Goal: Complete application form

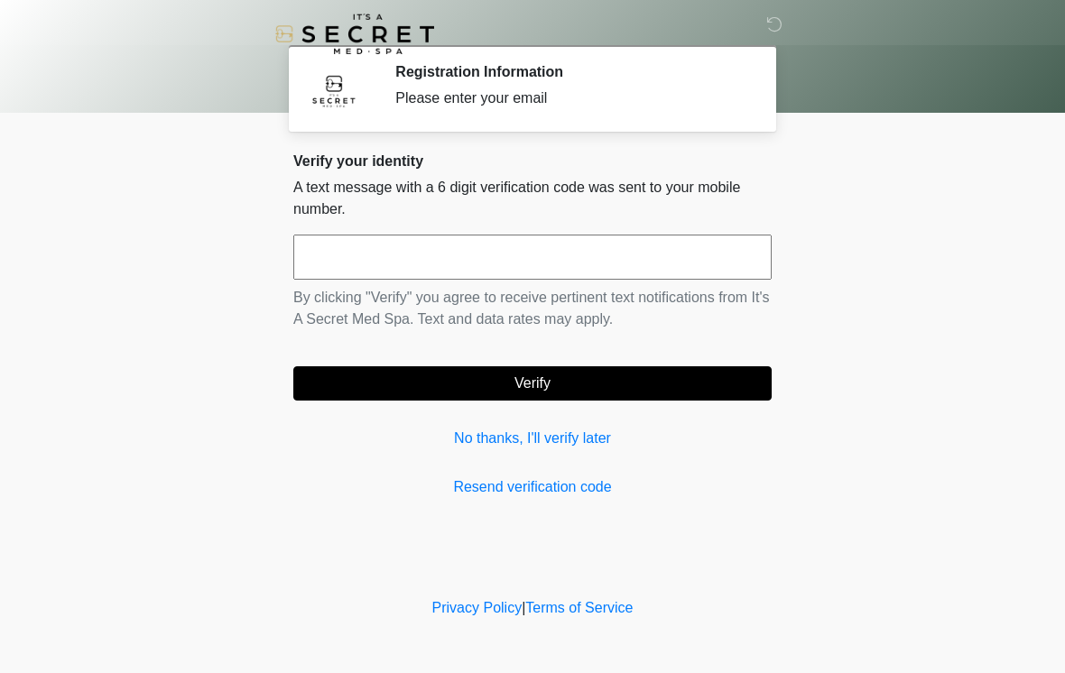
click at [328, 252] on input "text" at bounding box center [532, 257] width 478 height 45
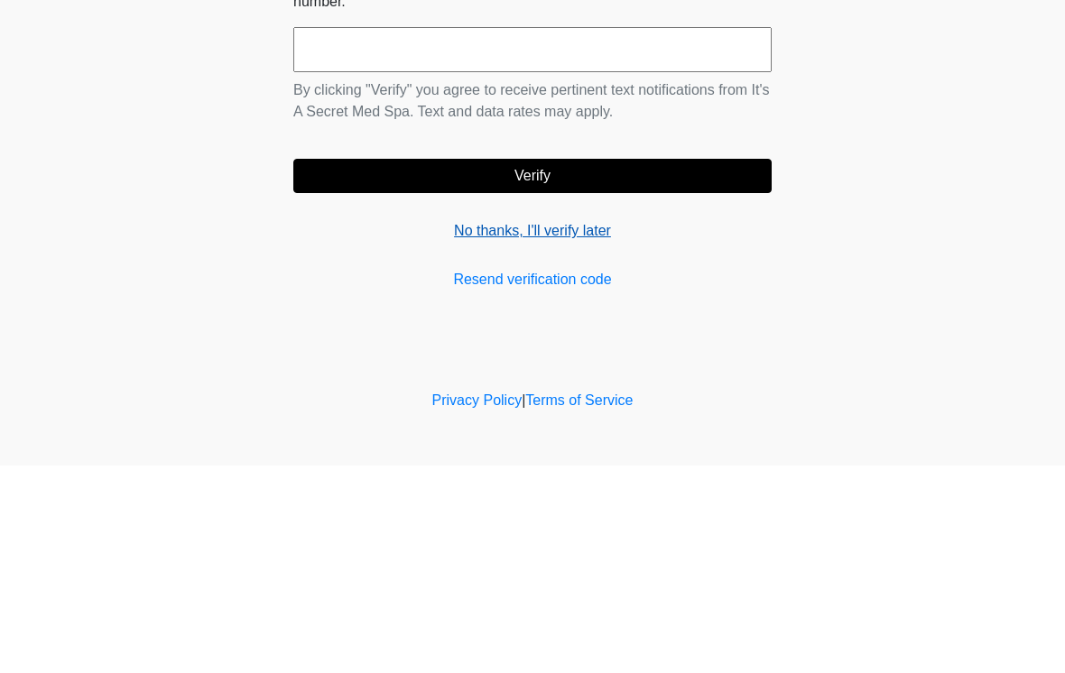
click at [492, 428] on link "No thanks, I'll verify later" at bounding box center [532, 439] width 478 height 22
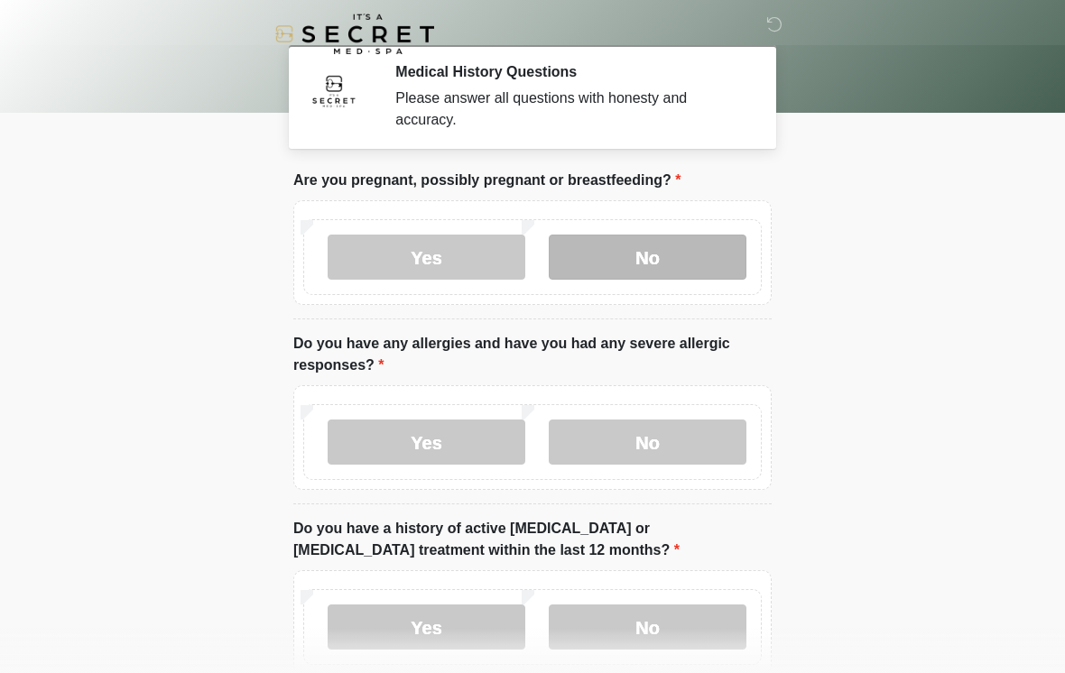
click at [694, 254] on label "No" at bounding box center [648, 257] width 198 height 45
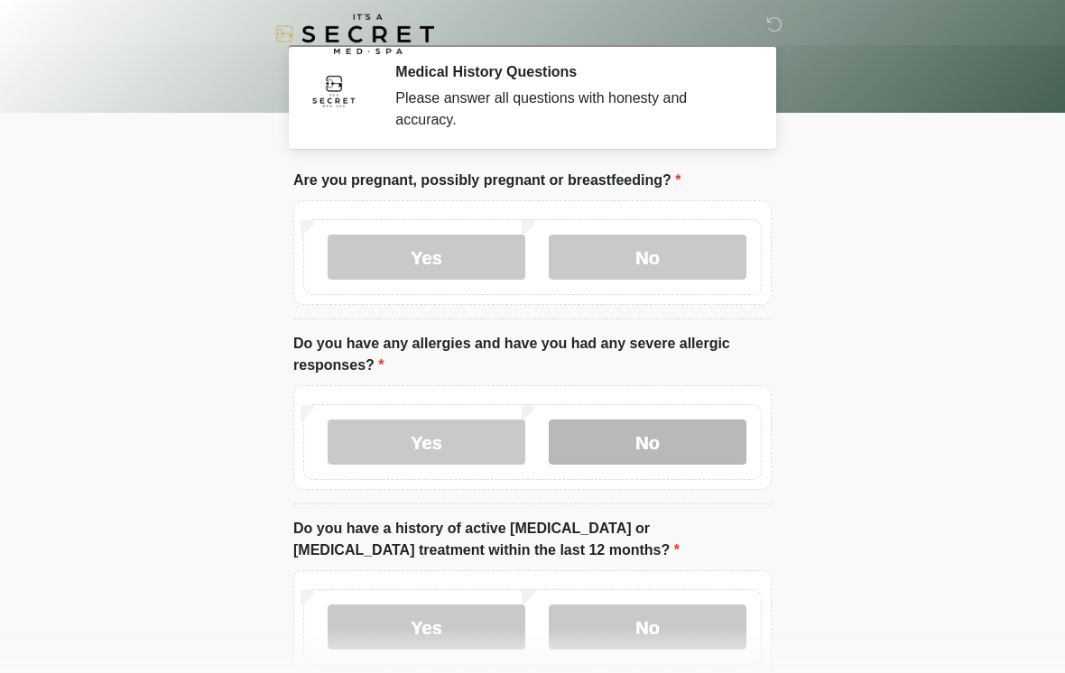
click at [694, 446] on label "No" at bounding box center [648, 442] width 198 height 45
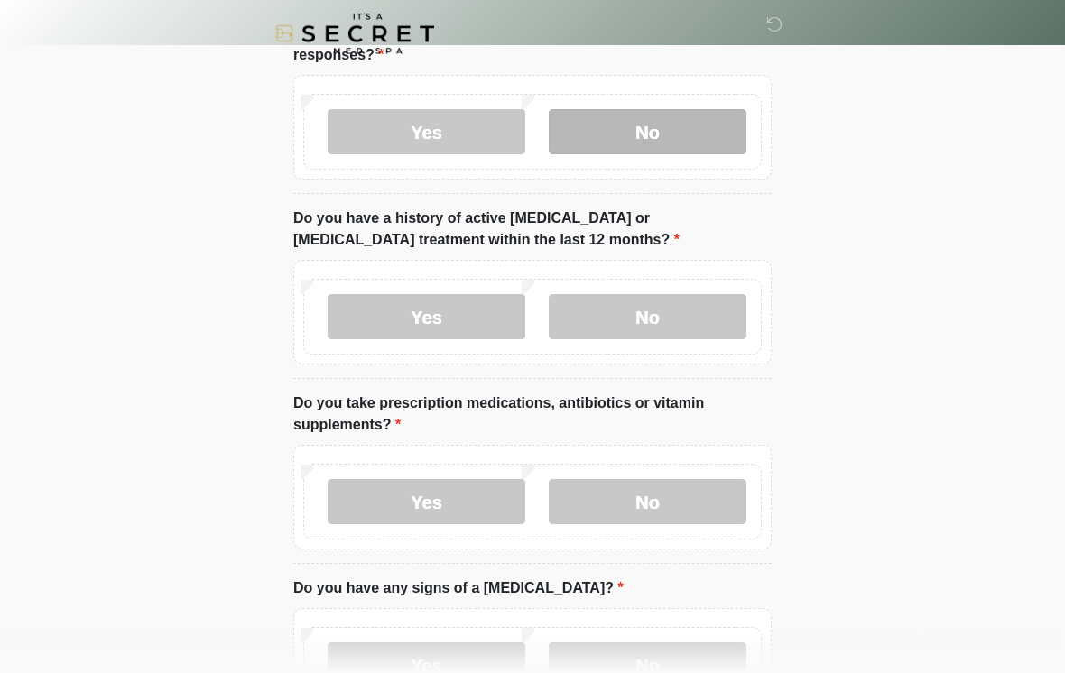
scroll to position [315, 0]
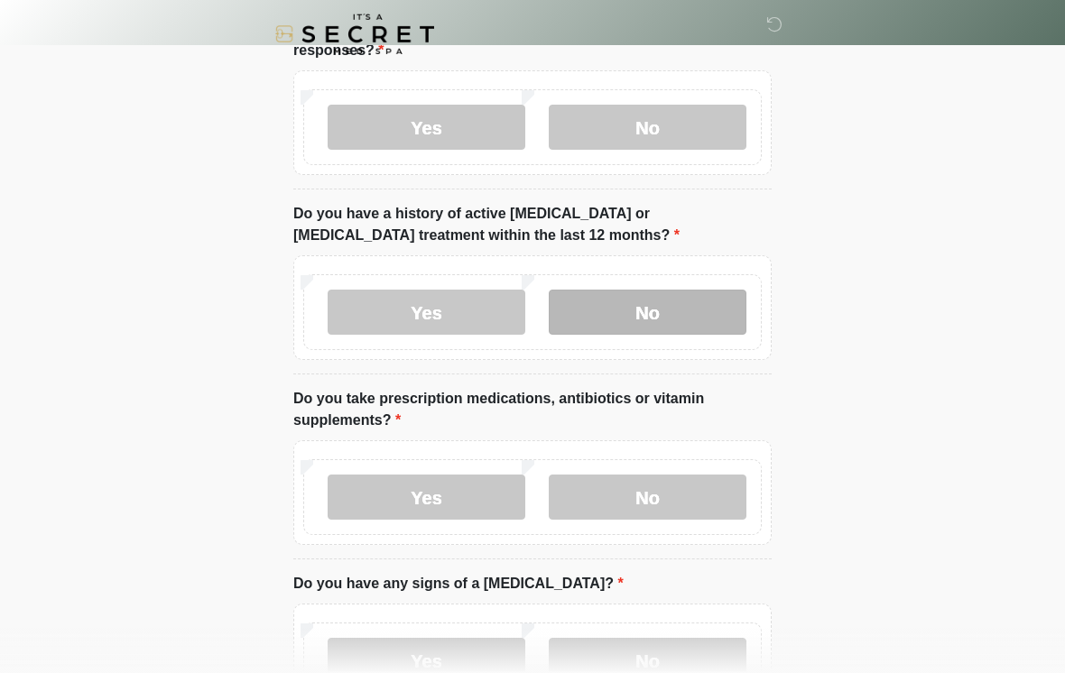
click at [688, 299] on label "No" at bounding box center [648, 312] width 198 height 45
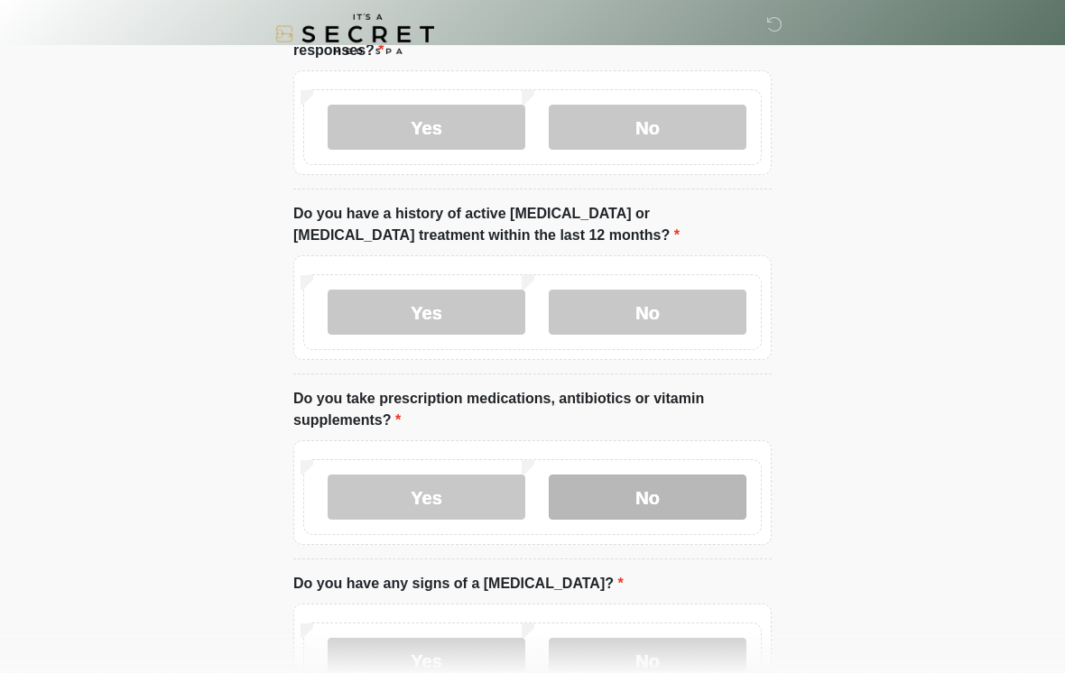
click at [673, 516] on label "No" at bounding box center [648, 497] width 198 height 45
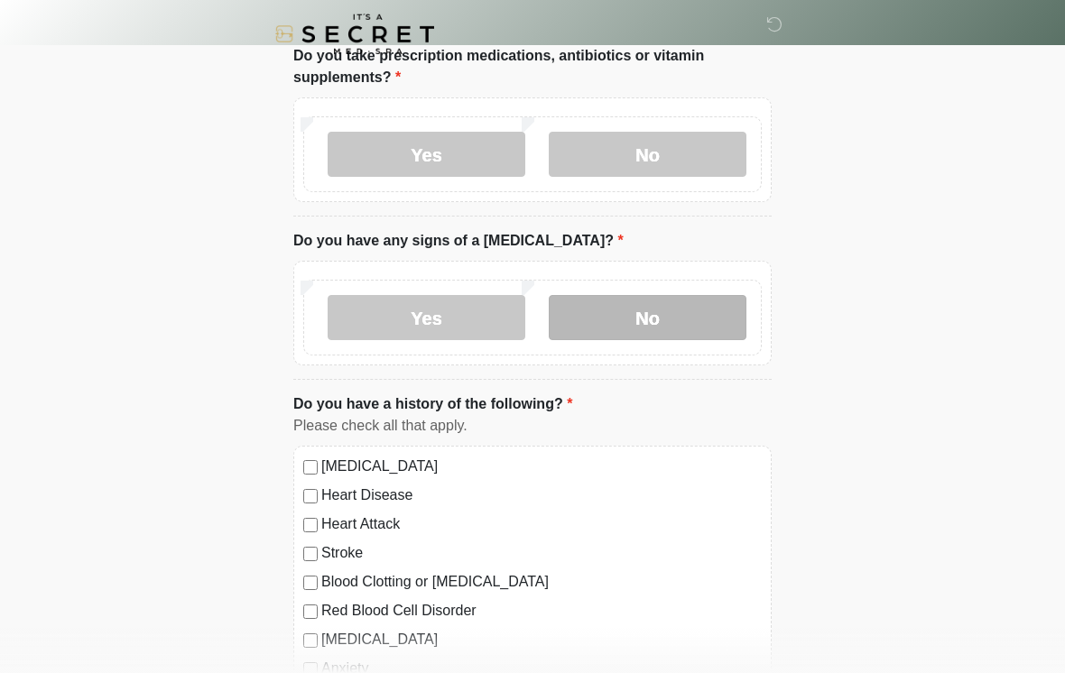
click at [672, 331] on label "No" at bounding box center [648, 317] width 198 height 45
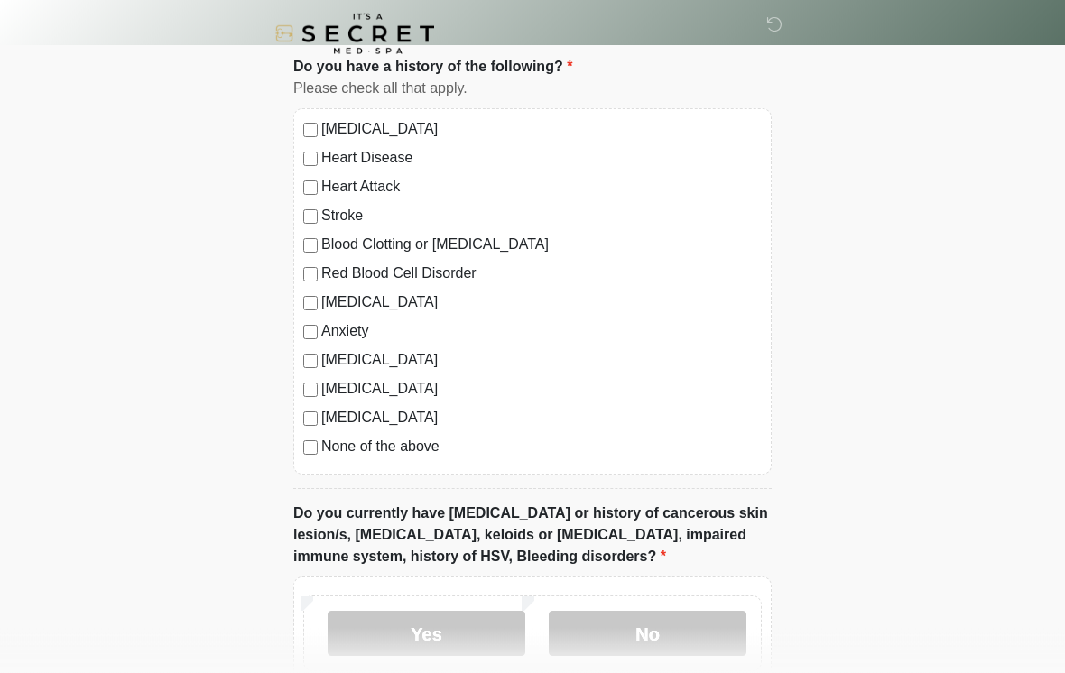
scroll to position [1035, 0]
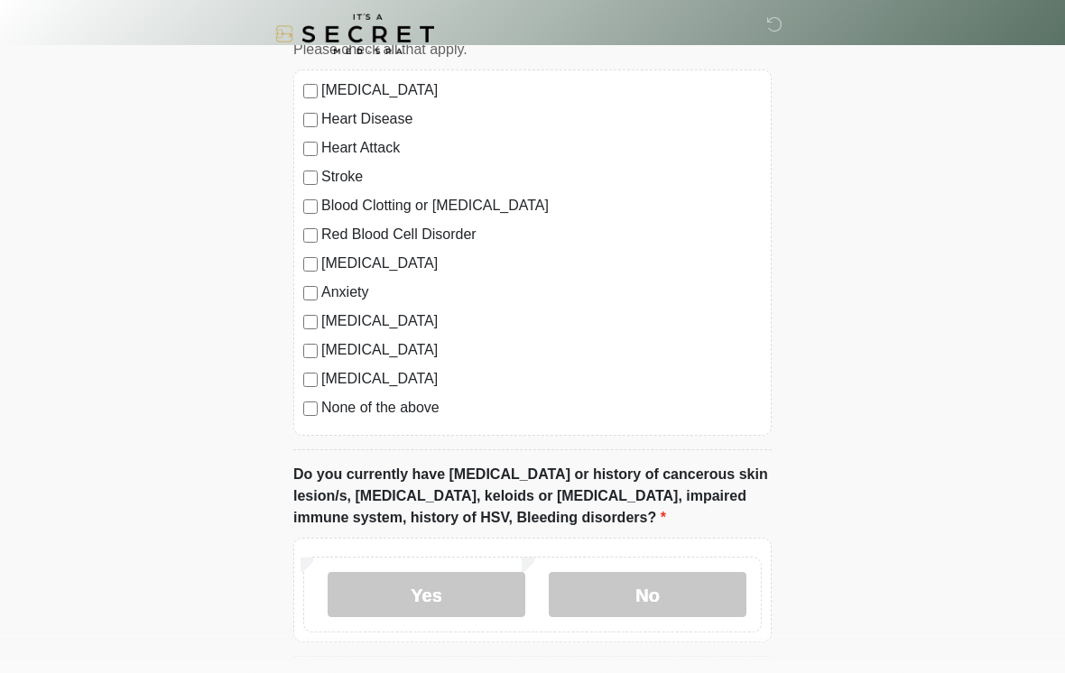
click at [423, 413] on label "None of the above" at bounding box center [541, 408] width 441 height 22
click at [692, 591] on label "No" at bounding box center [648, 594] width 198 height 45
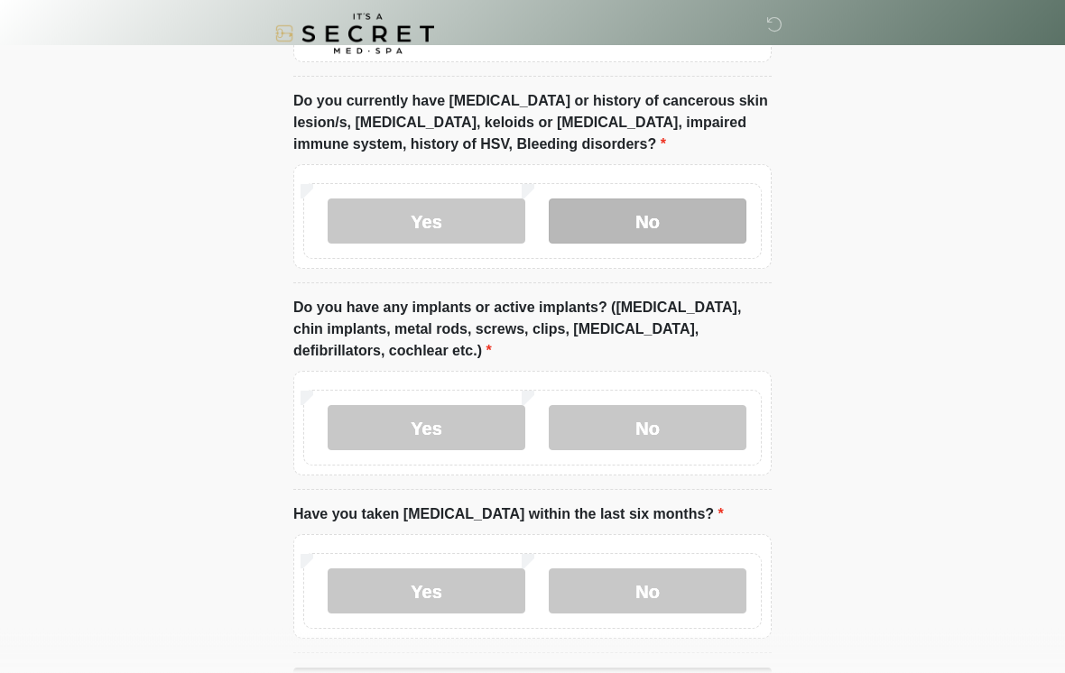
scroll to position [1503, 0]
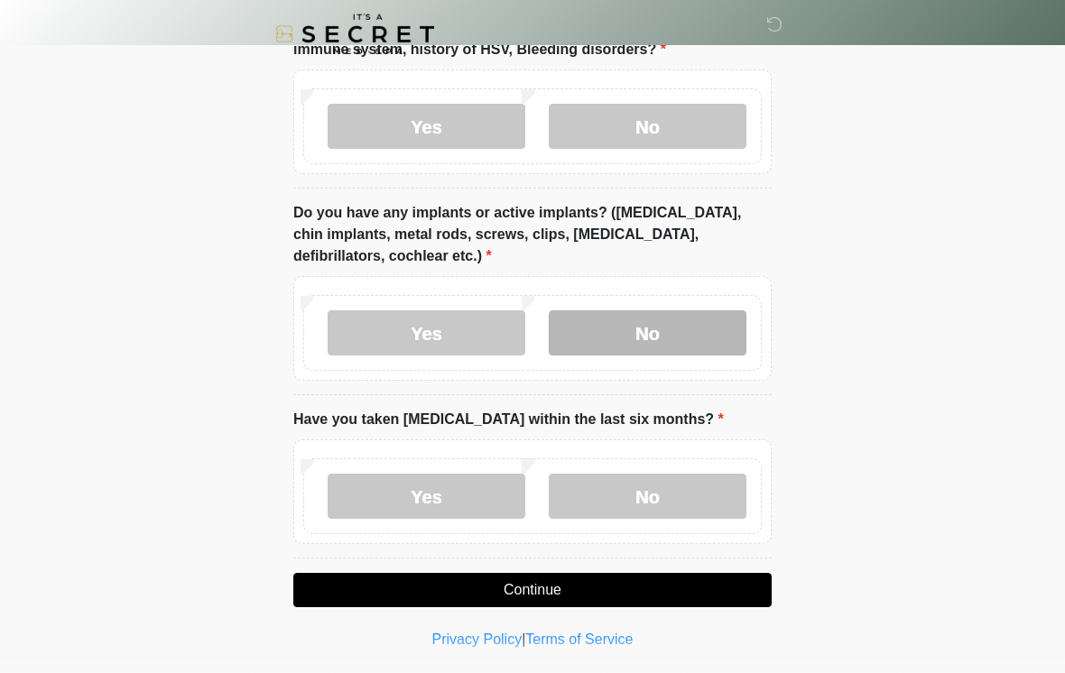
click at [699, 332] on label "No" at bounding box center [648, 333] width 198 height 45
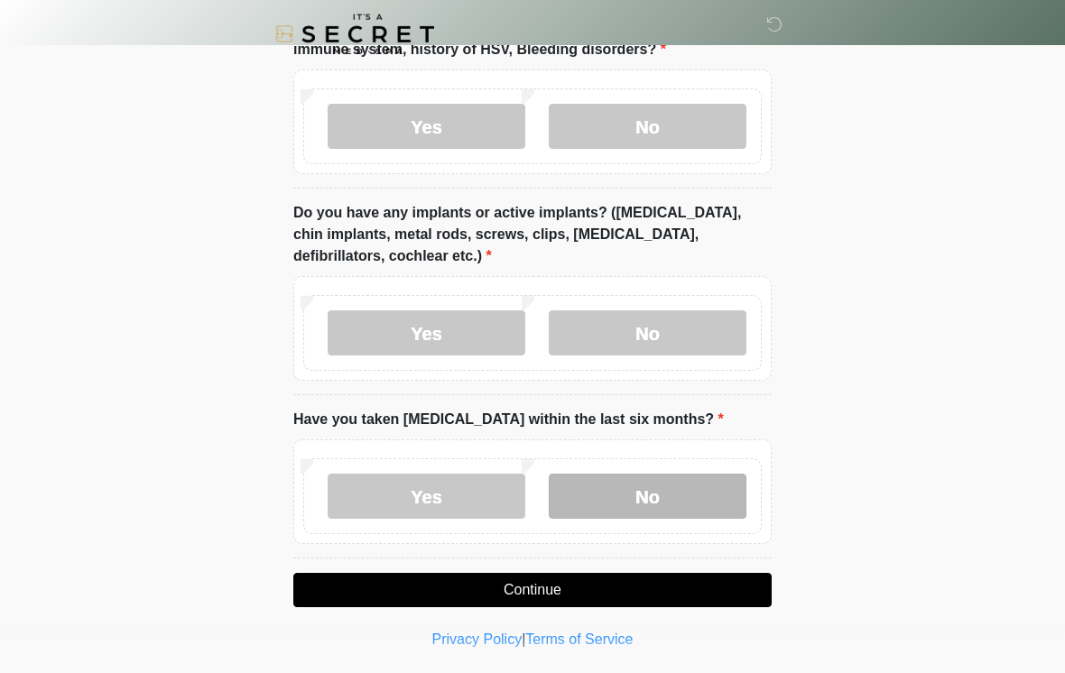
click at [682, 479] on label "No" at bounding box center [648, 496] width 198 height 45
click at [686, 582] on button "Continue" at bounding box center [532, 590] width 478 height 34
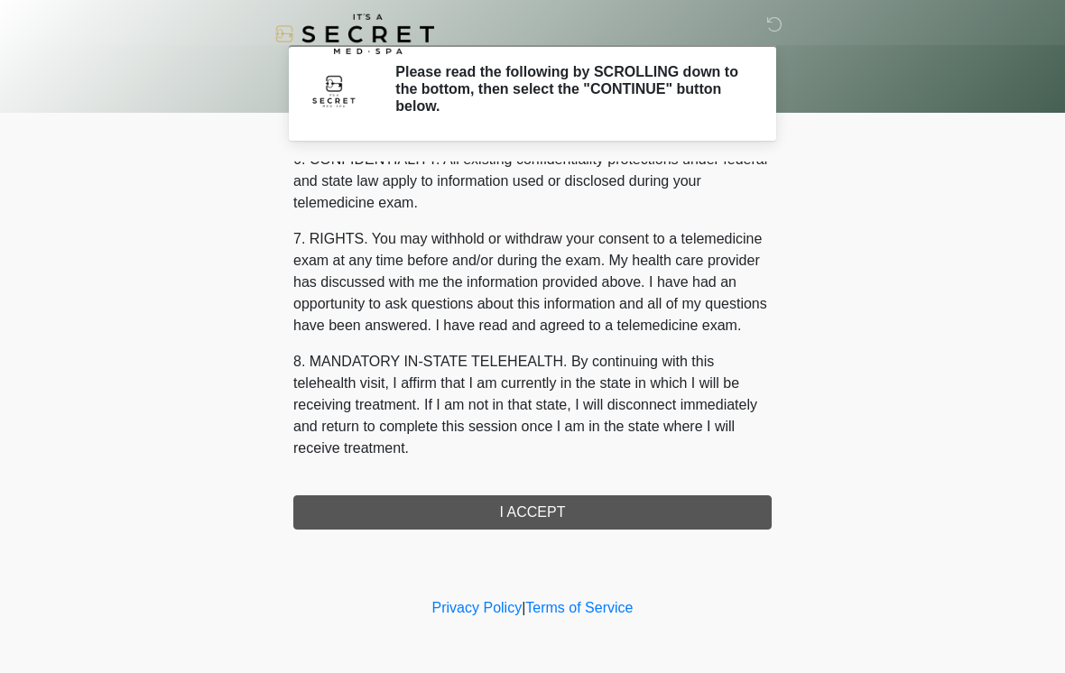
scroll to position [735, 0]
click at [676, 507] on button "I ACCEPT" at bounding box center [532, 513] width 478 height 34
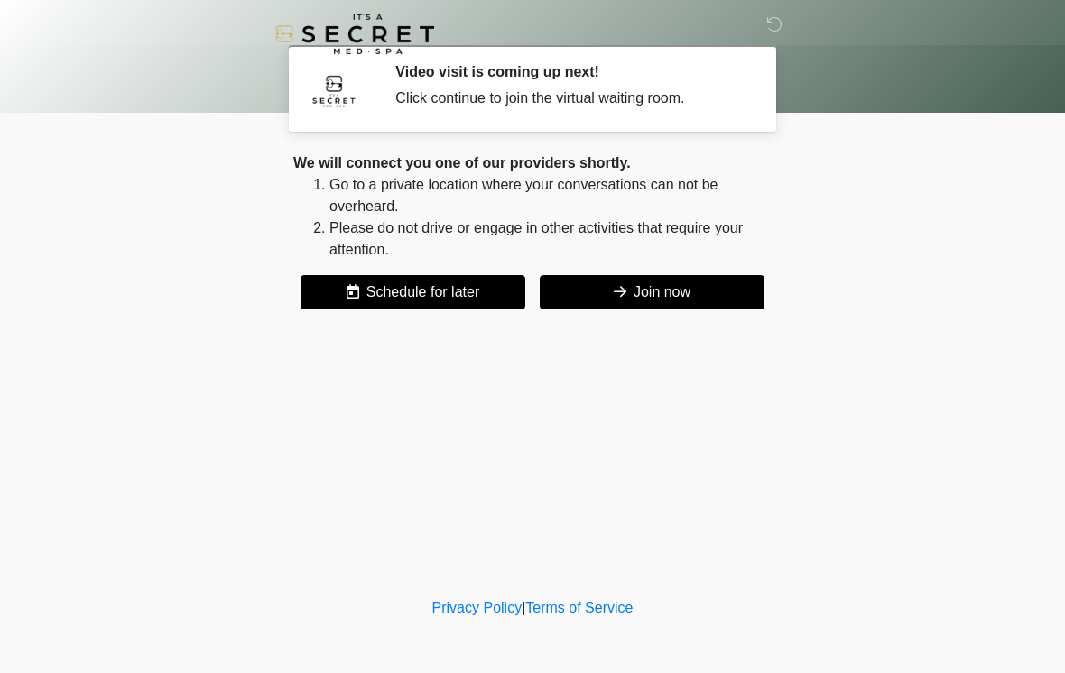
click at [708, 298] on button "Join now" at bounding box center [652, 292] width 225 height 34
